Goal: Information Seeking & Learning: Check status

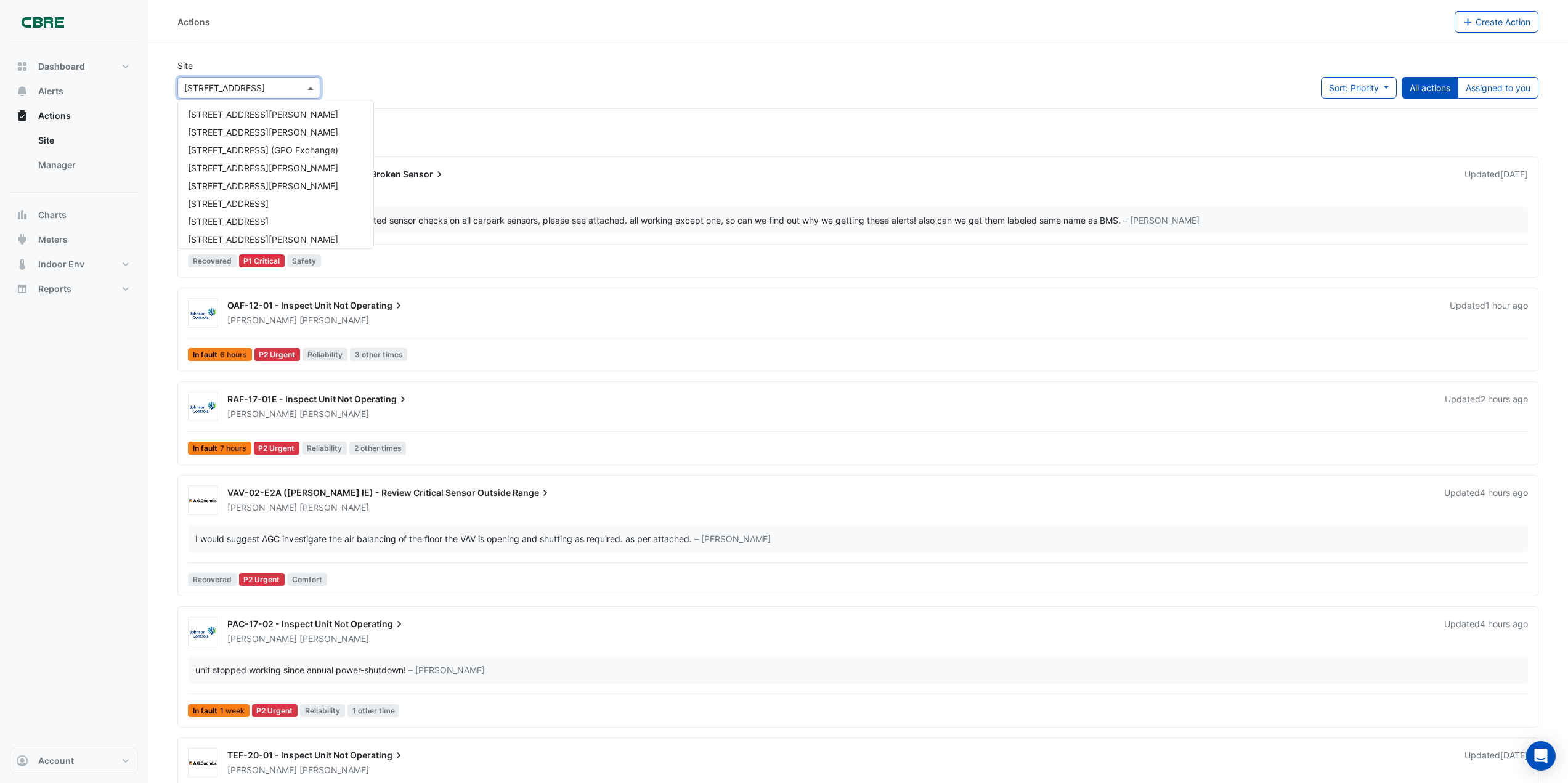
click at [299, 87] on div at bounding box center [249, 87] width 142 height 14
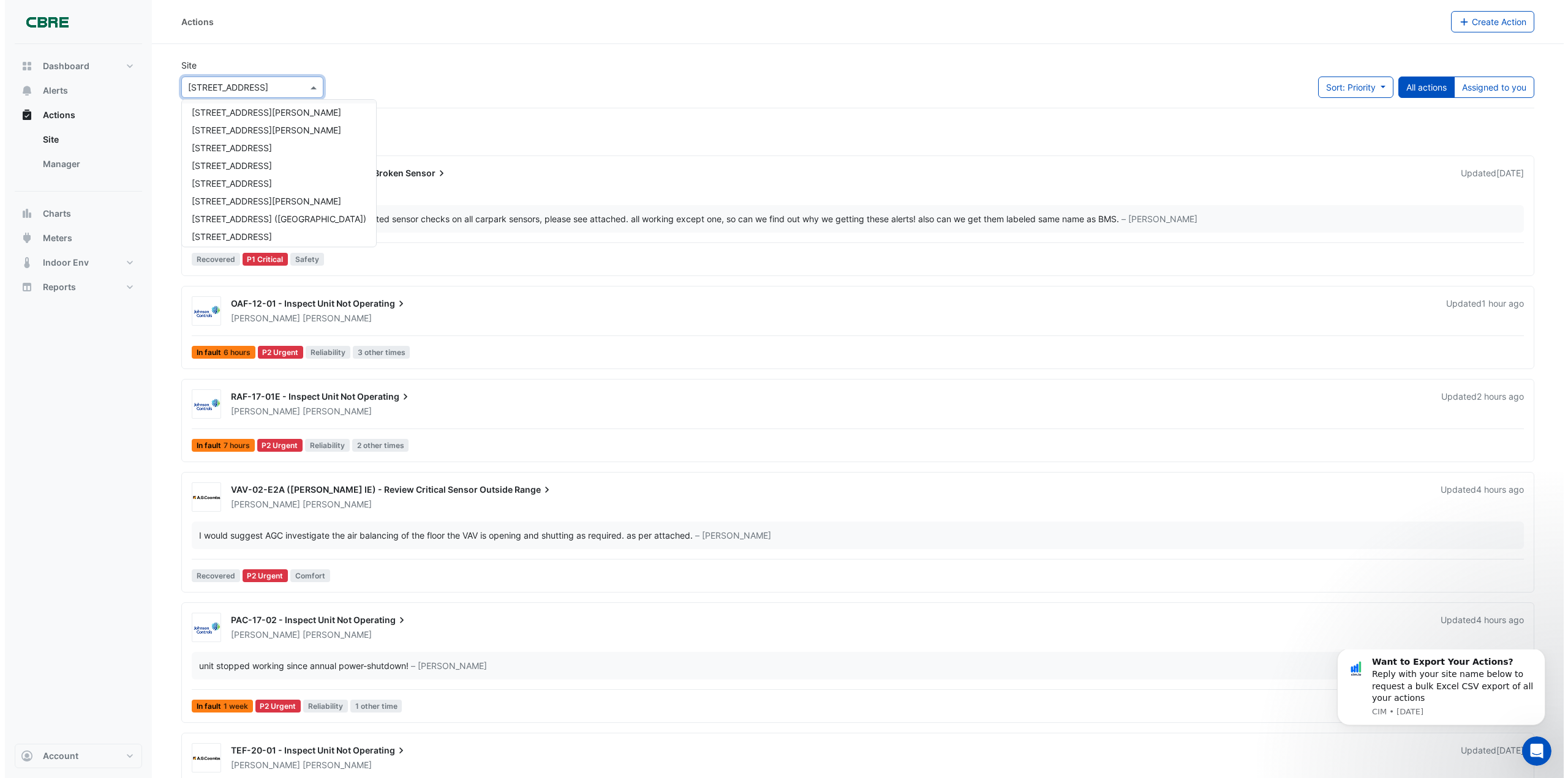
scroll to position [837, 0]
click at [273, 215] on div "[STREET_ADDRESS]" at bounding box center [273, 217] width 194 height 18
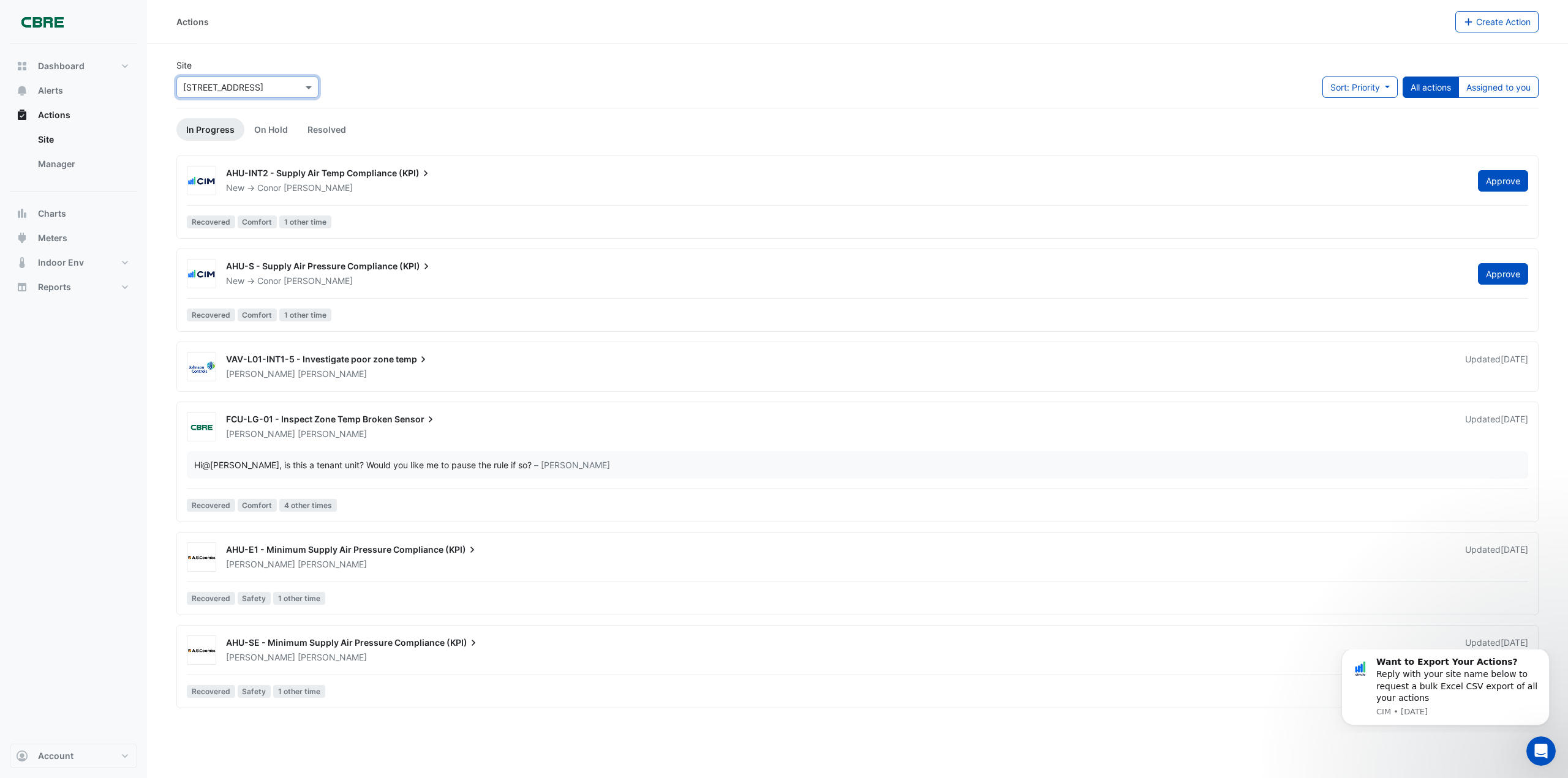
click at [536, 44] on div "Actions Create Action" at bounding box center [857, 21] width 1421 height 44
drag, startPoint x: 536, startPoint y: 44, endPoint x: 529, endPoint y: 35, distance: 11.4
click at [529, 28] on div "Actions" at bounding box center [816, 21] width 1279 height 21
click at [571, 47] on section "Site × [STREET_ADDRESS] Sort: Priority Priority Updated All actions Assigned to…" at bounding box center [857, 376] width 1421 height 665
click at [571, 49] on section "Site × [STREET_ADDRESS] Sort: Priority Priority Updated All actions Assigned to…" at bounding box center [857, 376] width 1421 height 665
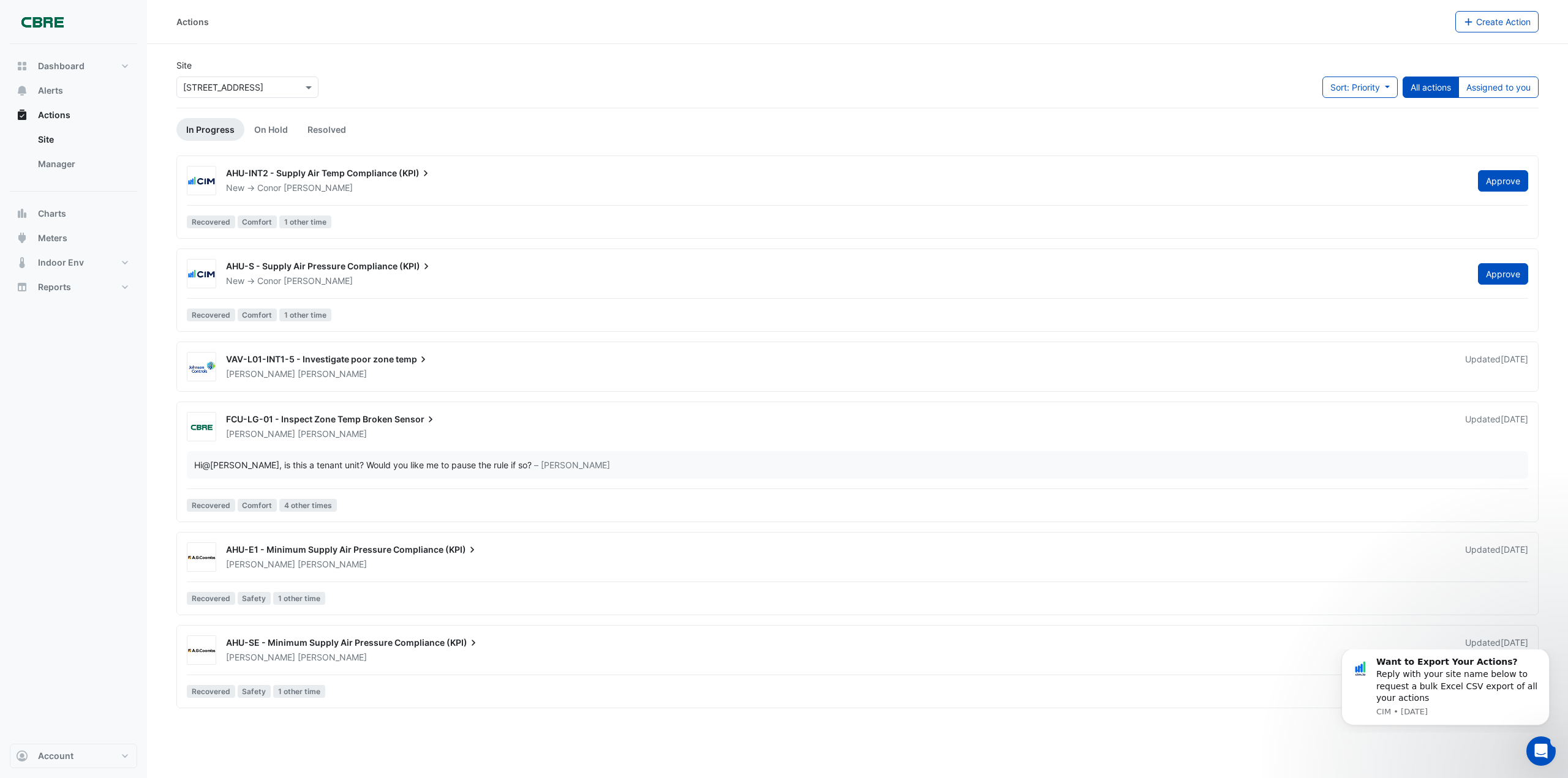
drag, startPoint x: 571, startPoint y: 50, endPoint x: 565, endPoint y: 39, distance: 12.5
click at [565, 39] on div "Actions Create Action" at bounding box center [857, 21] width 1421 height 44
drag, startPoint x: 661, startPoint y: 112, endPoint x: 629, endPoint y: 60, distance: 61.1
click at [629, 60] on div "Site × [STREET_ADDRESS] Sort: Priority Priority Updated All actions Assigned to…" at bounding box center [857, 83] width 1377 height 49
click at [638, 58] on section "Site × [STREET_ADDRESS] Sort: Priority Priority Updated All actions Assigned to…" at bounding box center [857, 376] width 1421 height 665
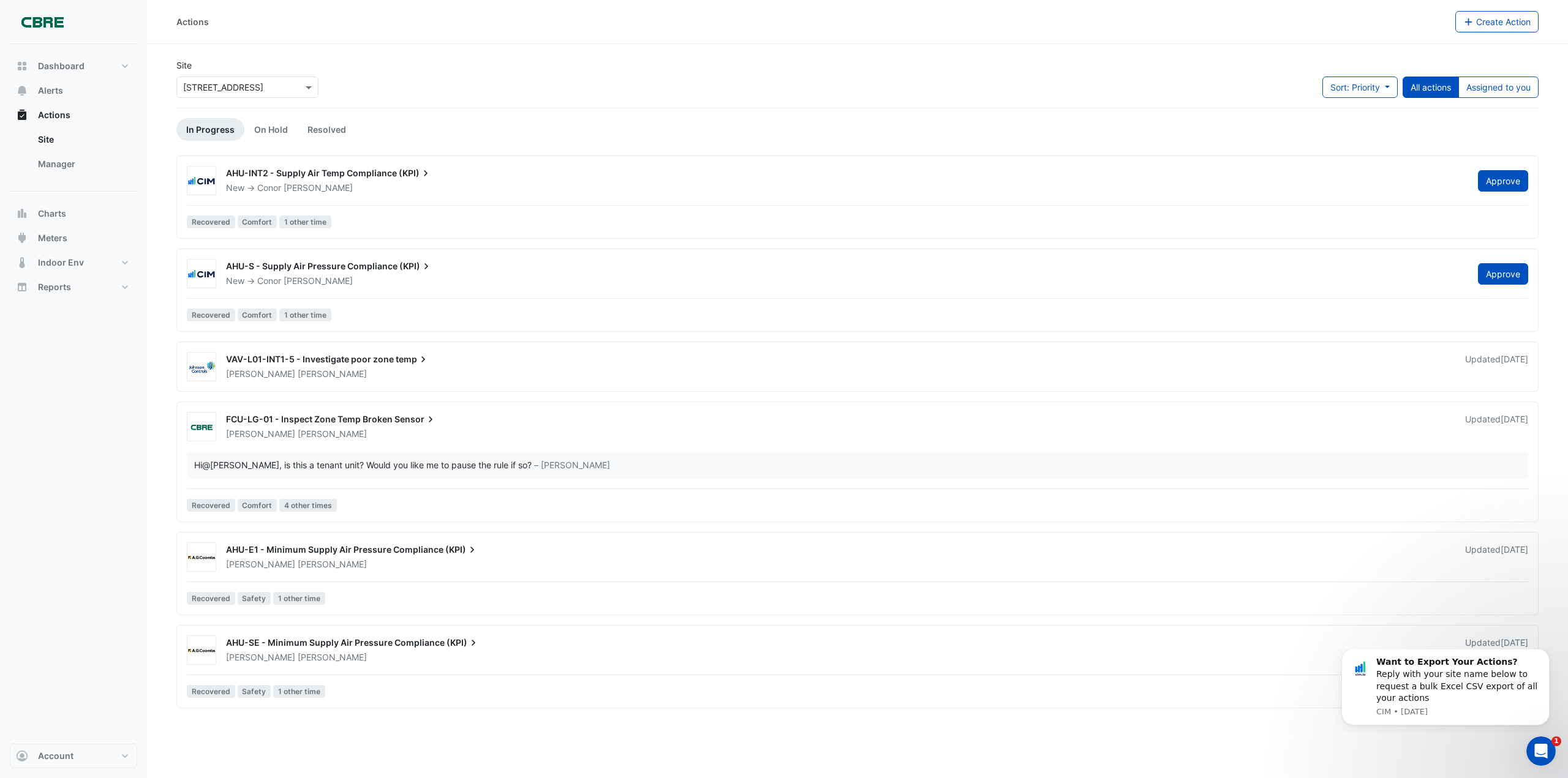
drag, startPoint x: 638, startPoint y: 62, endPoint x: 639, endPoint y: 46, distance: 16.0
click at [638, 46] on section "Site × [STREET_ADDRESS] Sort: Priority Priority Updated All actions Assigned to…" at bounding box center [857, 376] width 1421 height 665
click at [640, 64] on div "Site × [STREET_ADDRESS] Sort: Priority Priority Updated All actions Assigned to…" at bounding box center [857, 83] width 1377 height 49
click at [650, 46] on section "Site × [STREET_ADDRESS] Sort: Priority Priority Updated All actions Assigned to…" at bounding box center [857, 376] width 1421 height 665
click at [84, 217] on button "Charts" at bounding box center [73, 214] width 127 height 24
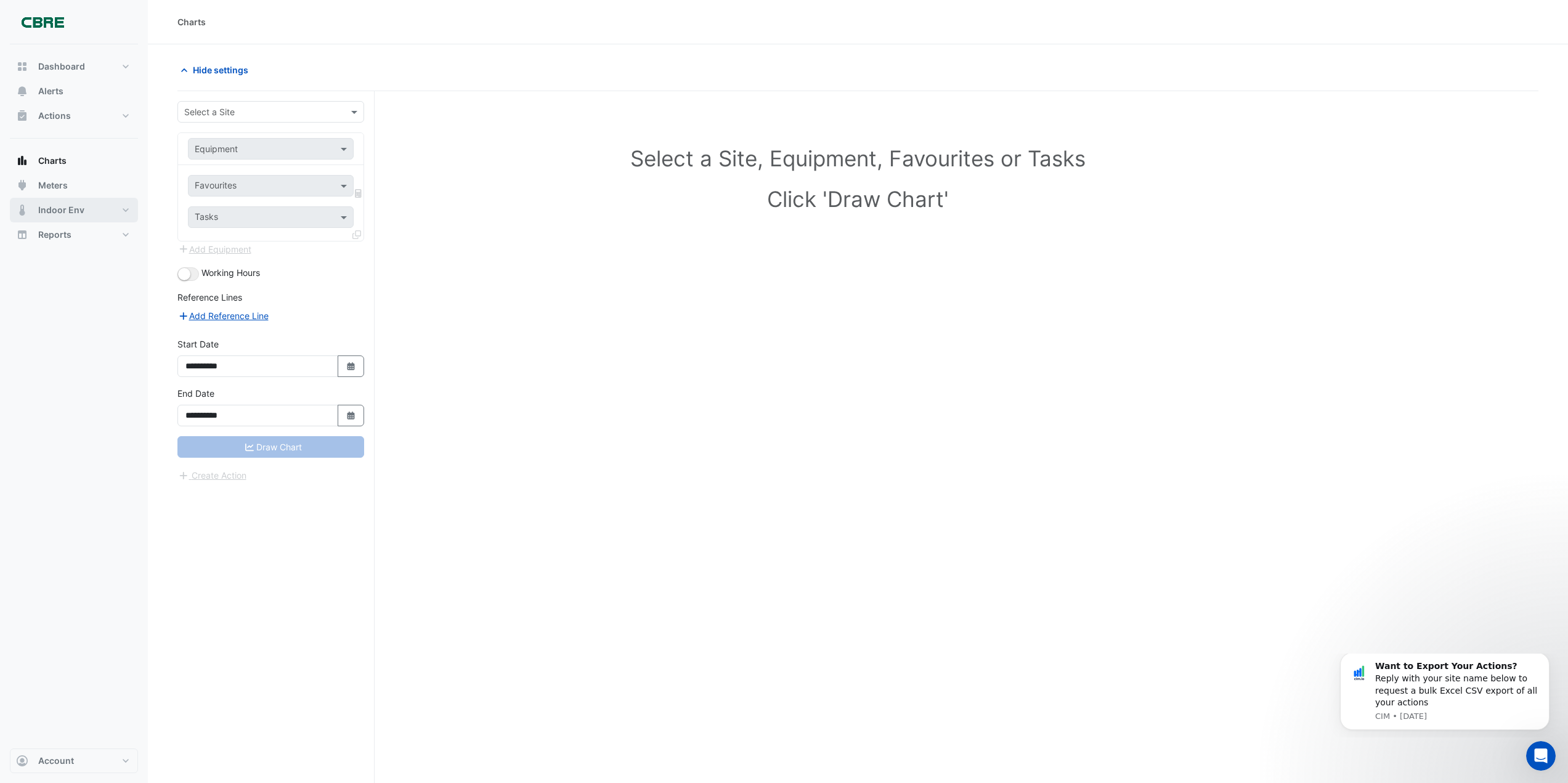
click at [96, 209] on button "Indoor Env" at bounding box center [74, 210] width 128 height 24
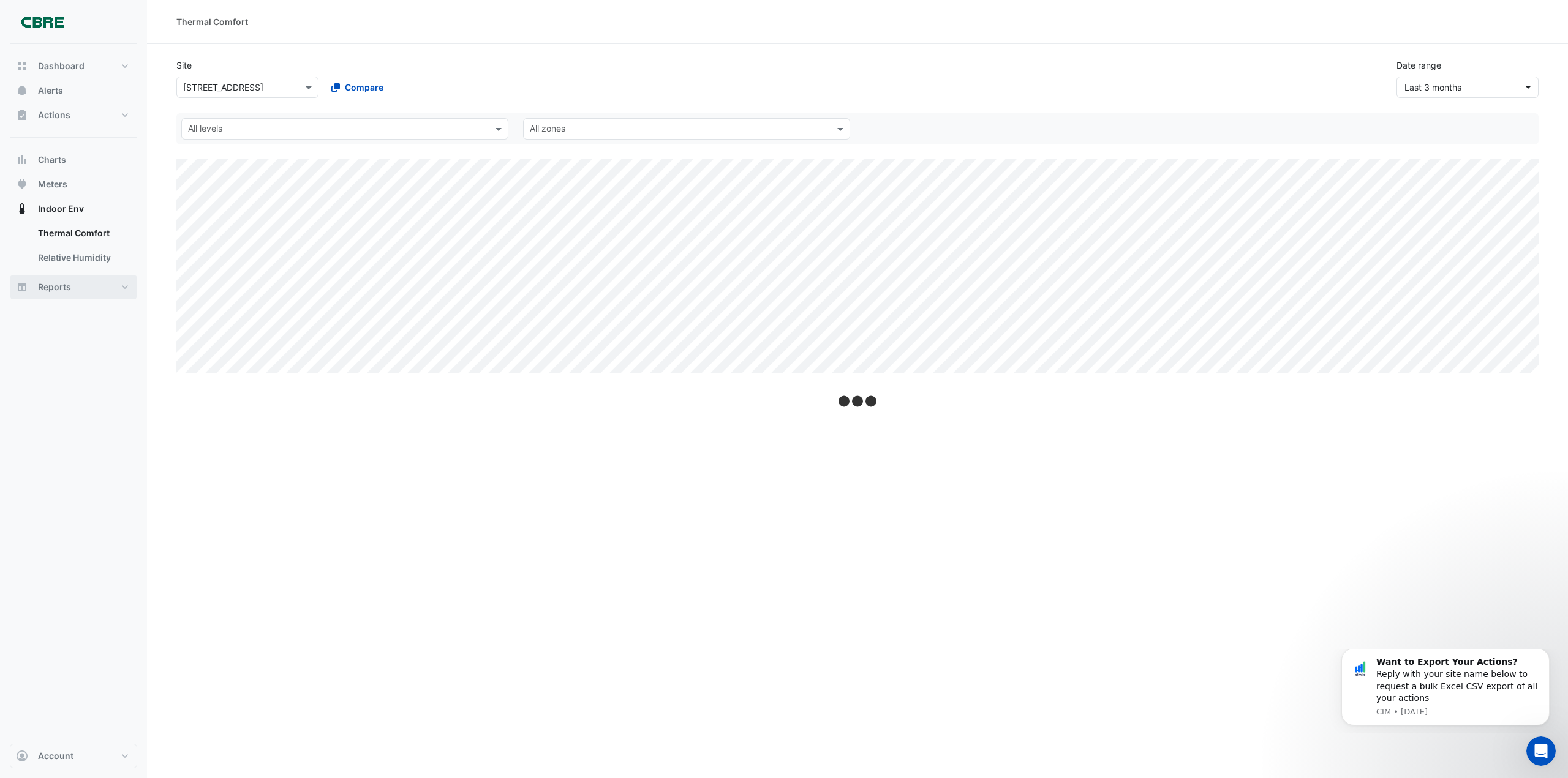
click at [86, 284] on button "Reports" at bounding box center [73, 287] width 127 height 24
select select "***"
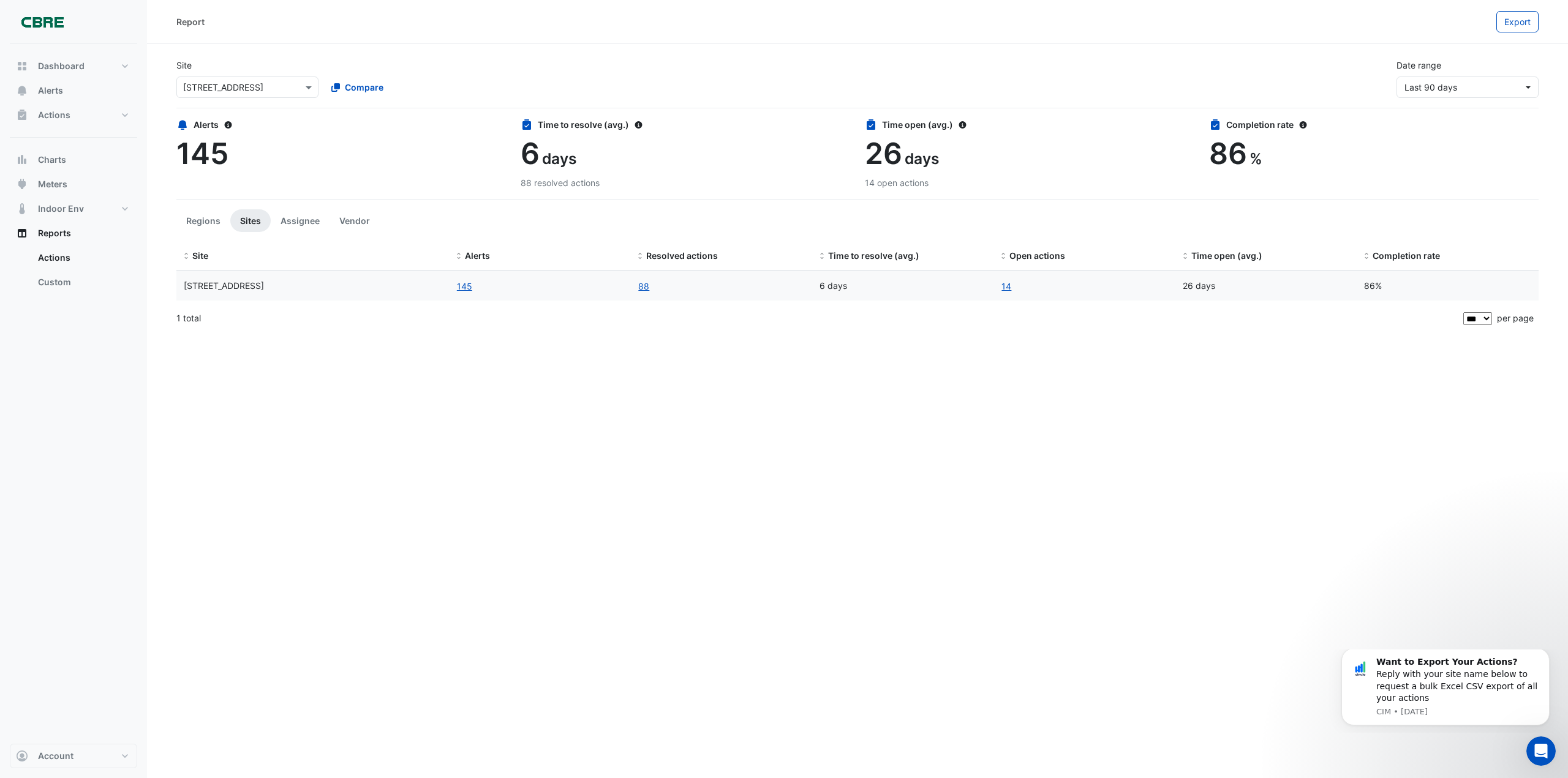
click at [325, 369] on div "Report Export Site × [STREET_ADDRESS] Compare Date range Last 90 days Alerts 14…" at bounding box center [857, 389] width 1421 height 778
click at [351, 131] on div "Alerts 145" at bounding box center [341, 144] width 329 height 53
click at [66, 279] on link "Custom" at bounding box center [82, 283] width 109 height 24
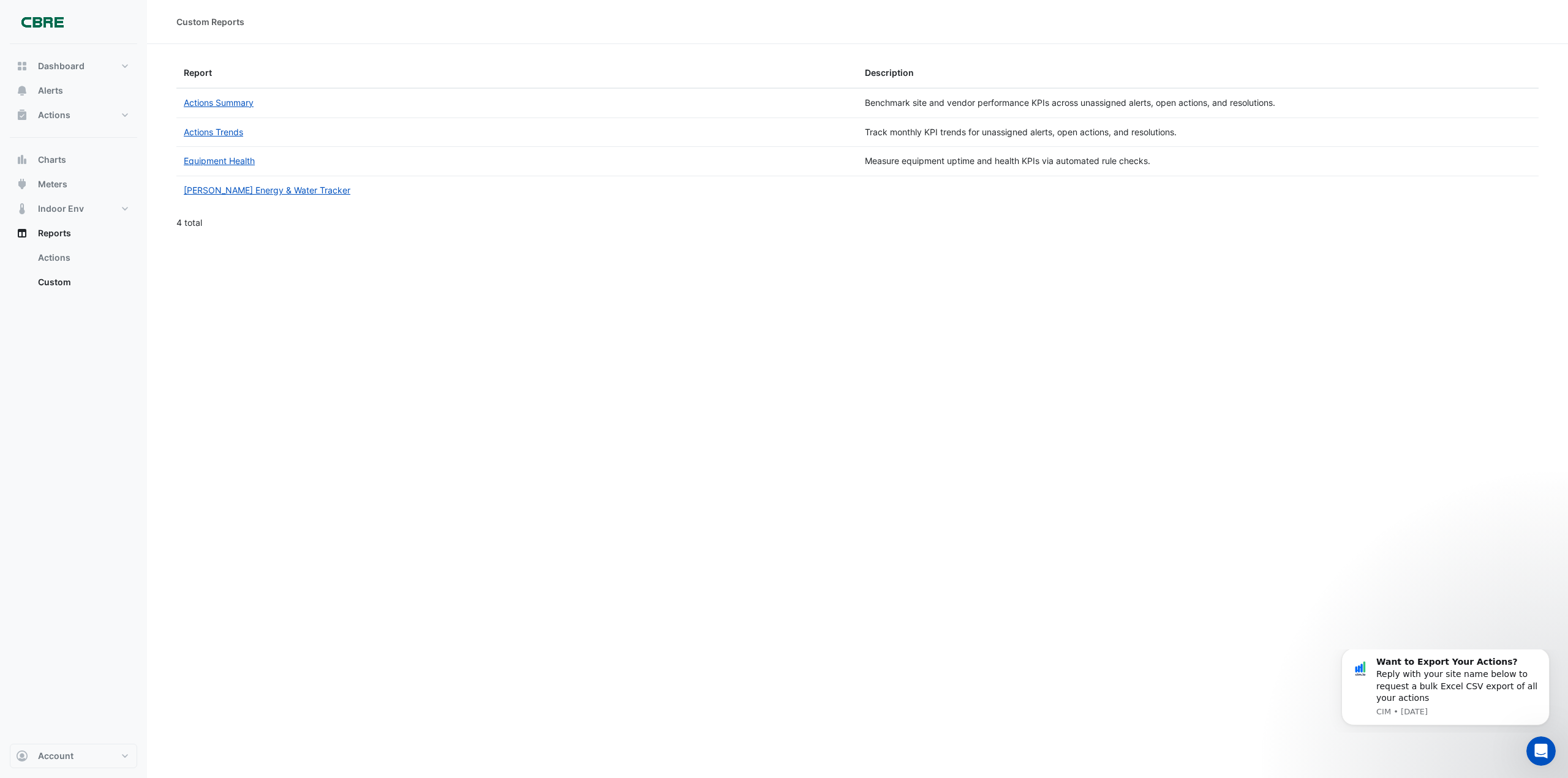
click at [724, 41] on div "Custom Reports" at bounding box center [857, 21] width 1421 height 44
click at [65, 249] on link "Actions" at bounding box center [82, 257] width 109 height 24
select select "***"
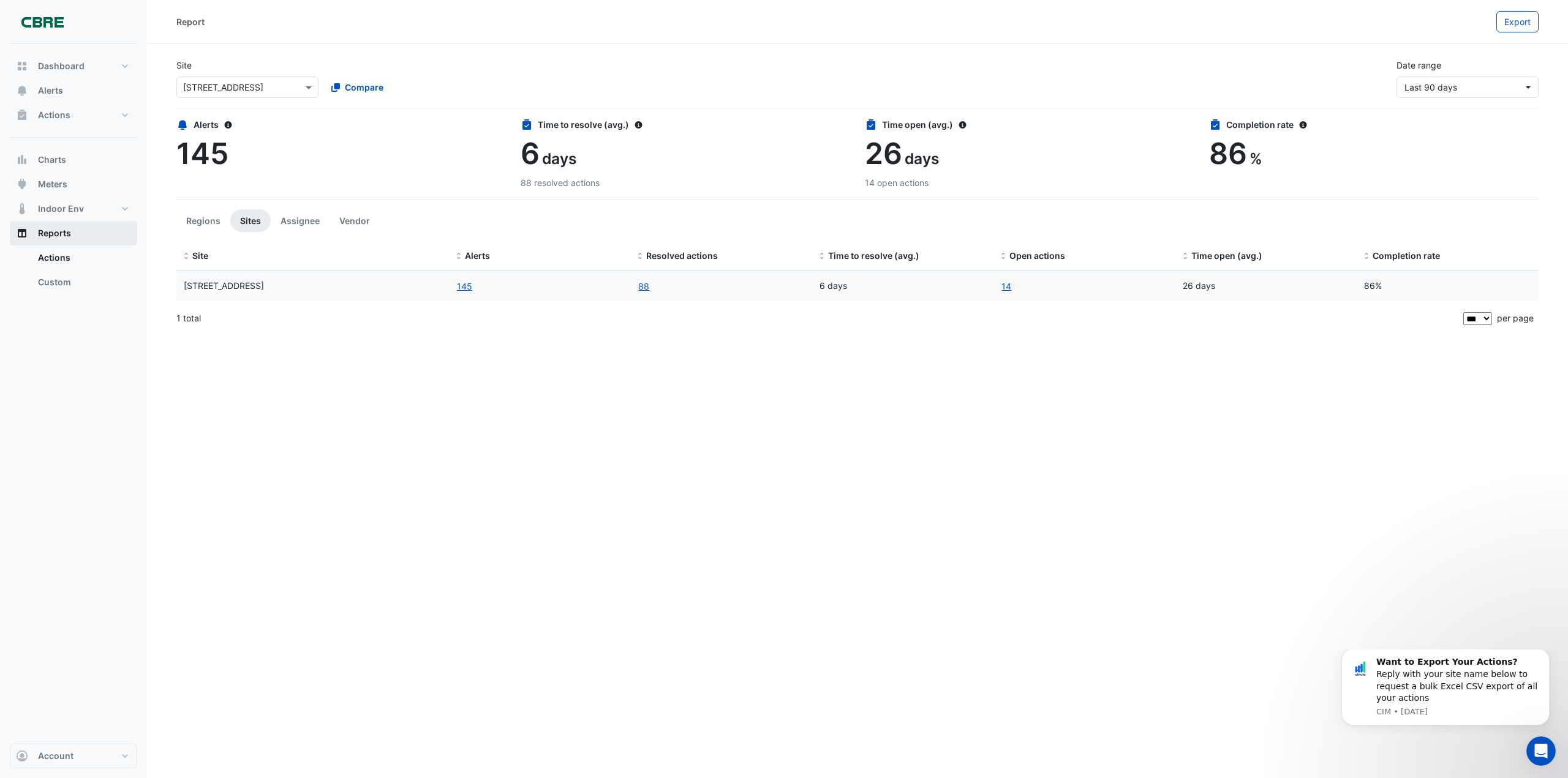
click at [64, 234] on span "Reports" at bounding box center [55, 232] width 33 height 12
drag, startPoint x: 649, startPoint y: 431, endPoint x: 552, endPoint y: 388, distance: 106.1
click at [647, 431] on div "Report Export Site × [STREET_ADDRESS] Compare Date range Last 90 days Alerts 14…" at bounding box center [857, 389] width 1421 height 778
click at [288, 80] on div at bounding box center [247, 86] width 141 height 14
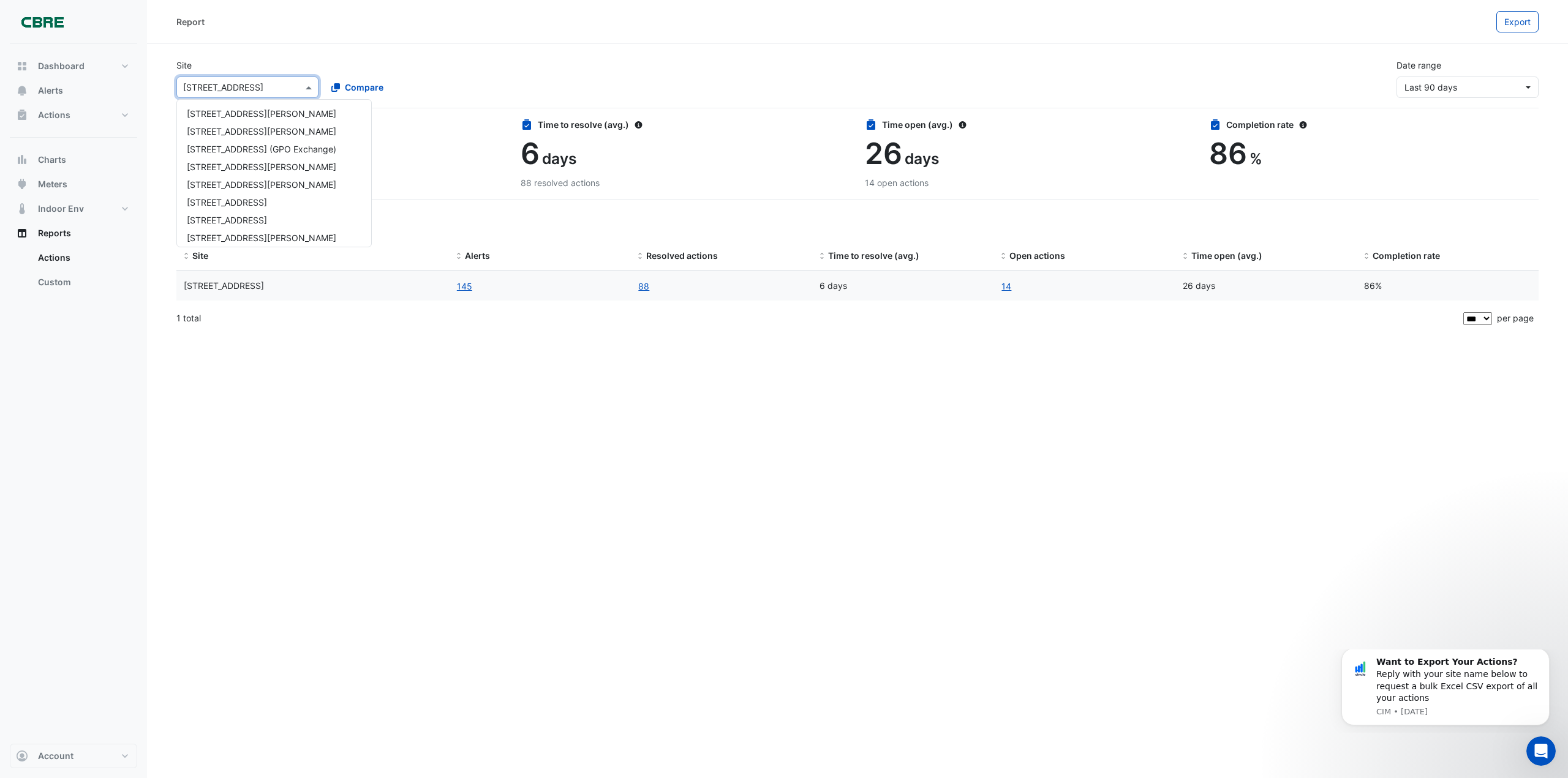
scroll to position [911, 0]
click at [509, 69] on div "Site × [GEOGRAPHIC_DATA] [GEOGRAPHIC_DATA][PERSON_NAME] [GEOGRAPHIC_DATA][PERSO…" at bounding box center [857, 73] width 1377 height 49
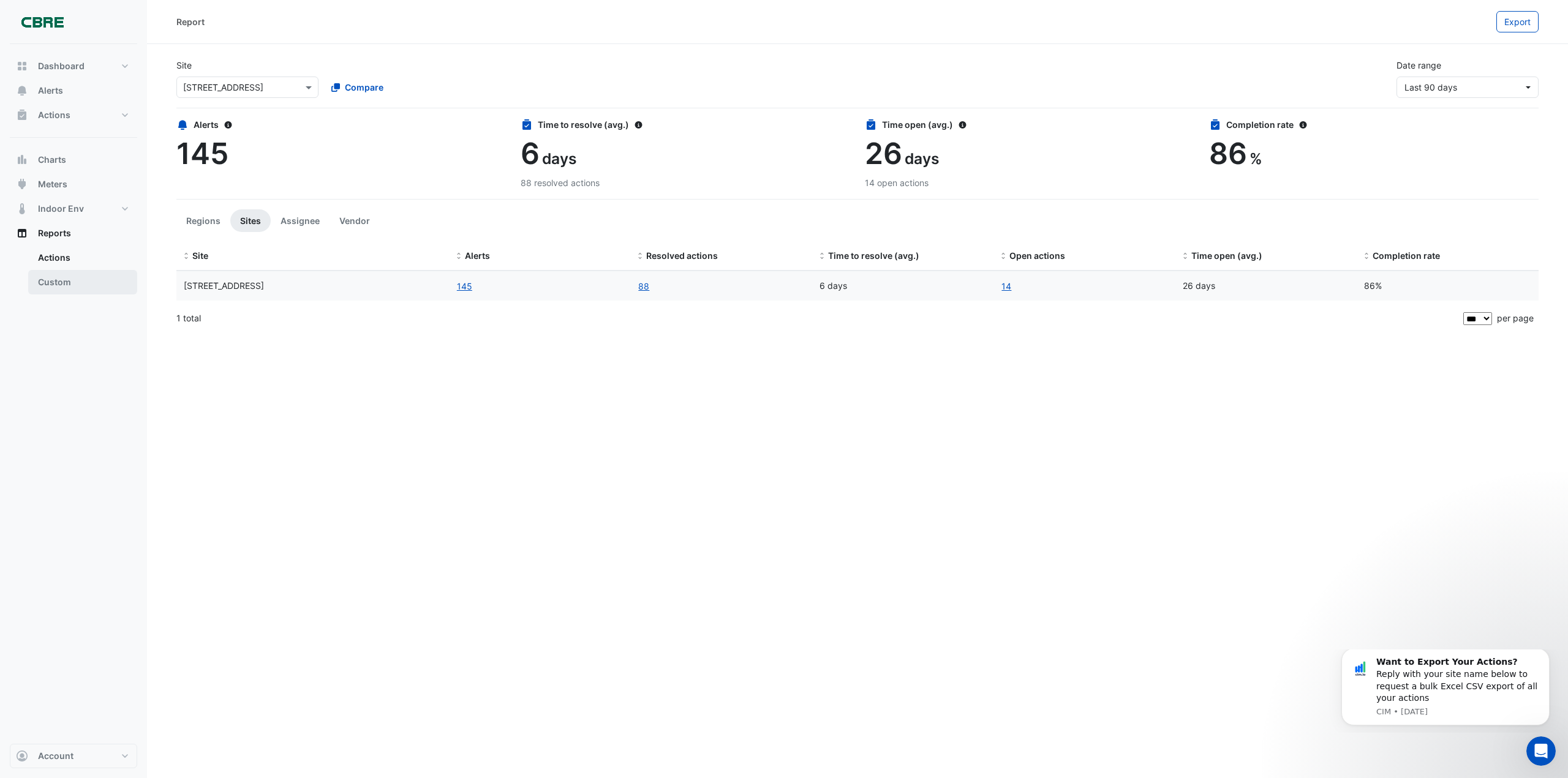
click at [73, 273] on link "Custom" at bounding box center [82, 283] width 109 height 24
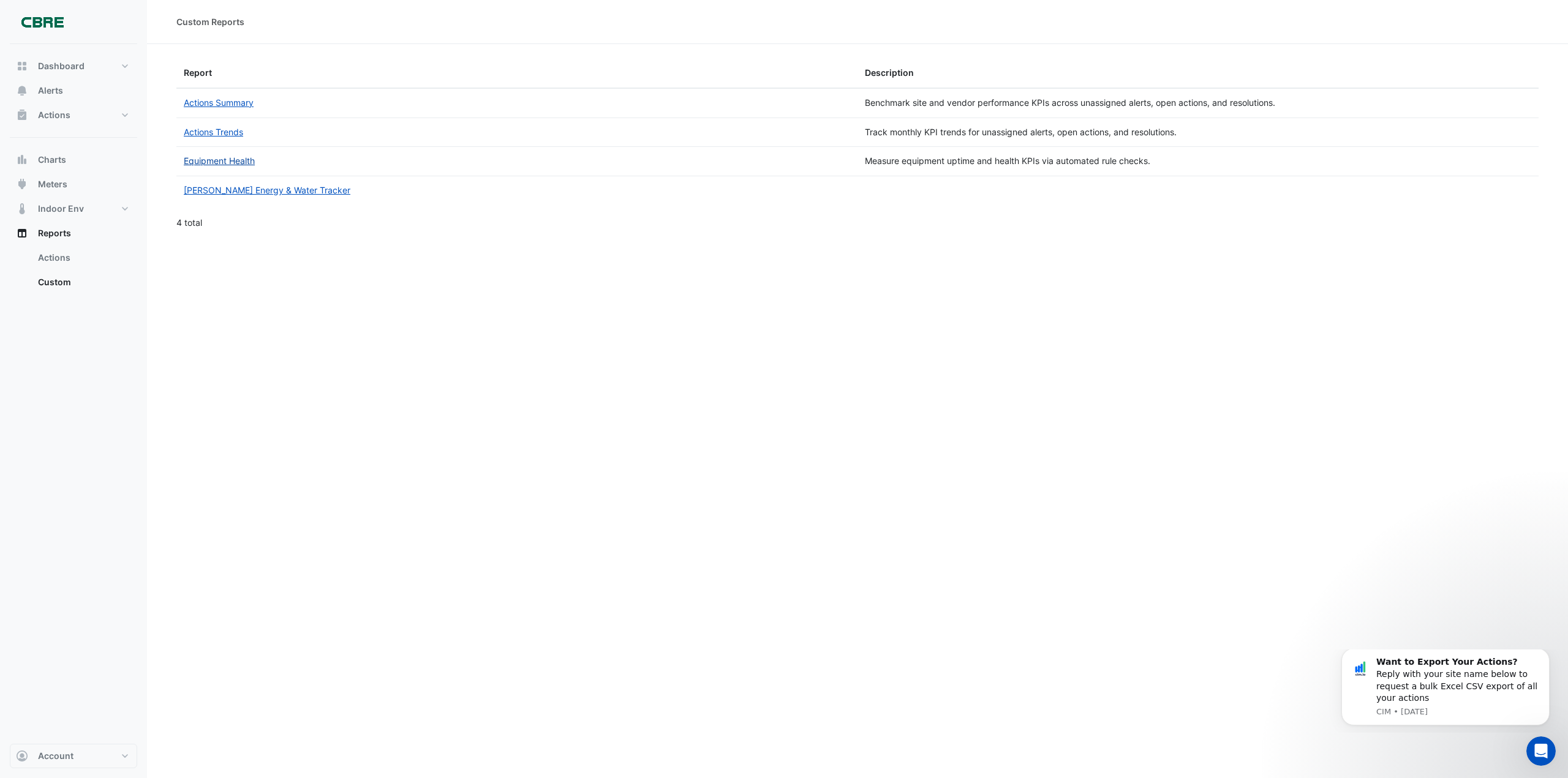
click at [221, 157] on link "Equipment Health" at bounding box center [219, 160] width 71 height 10
